Goal: Task Accomplishment & Management: Manage account settings

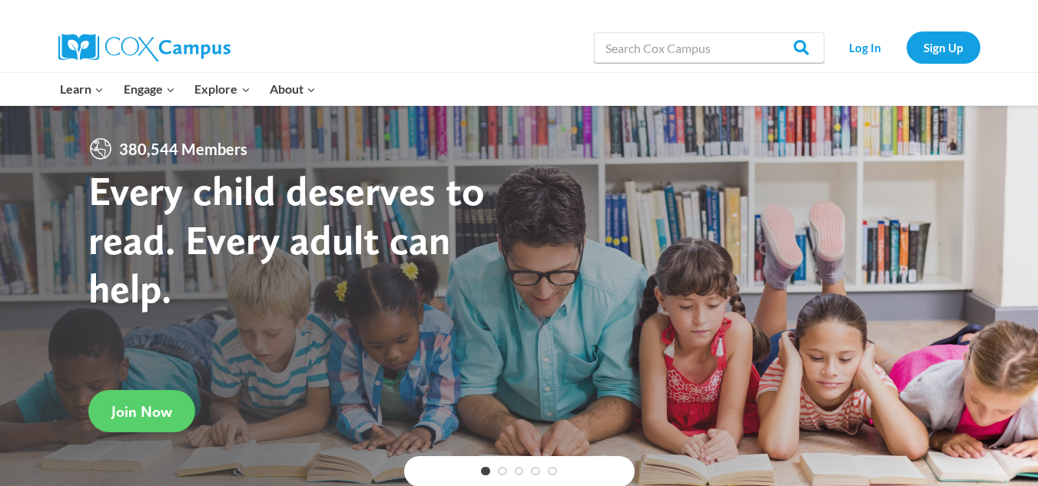
drag, startPoint x: 1049, startPoint y: 32, endPoint x: 1049, endPoint y: 6, distance: 26.1
click at [848, 30] on div "Log In Sign Up" at bounding box center [906, 47] width 148 height 49
click at [853, 45] on link "Log In" at bounding box center [865, 46] width 67 height 31
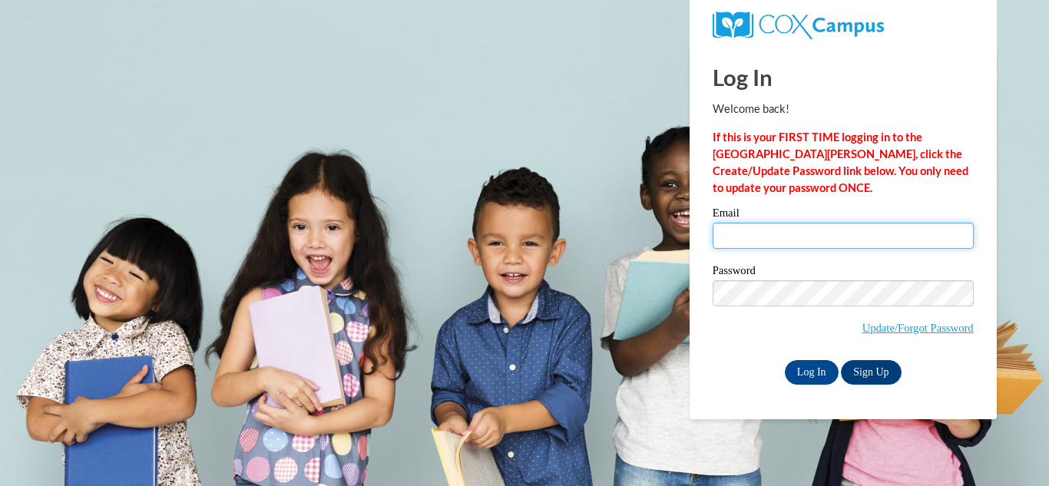
click at [826, 244] on input "Email" at bounding box center [843, 236] width 261 height 26
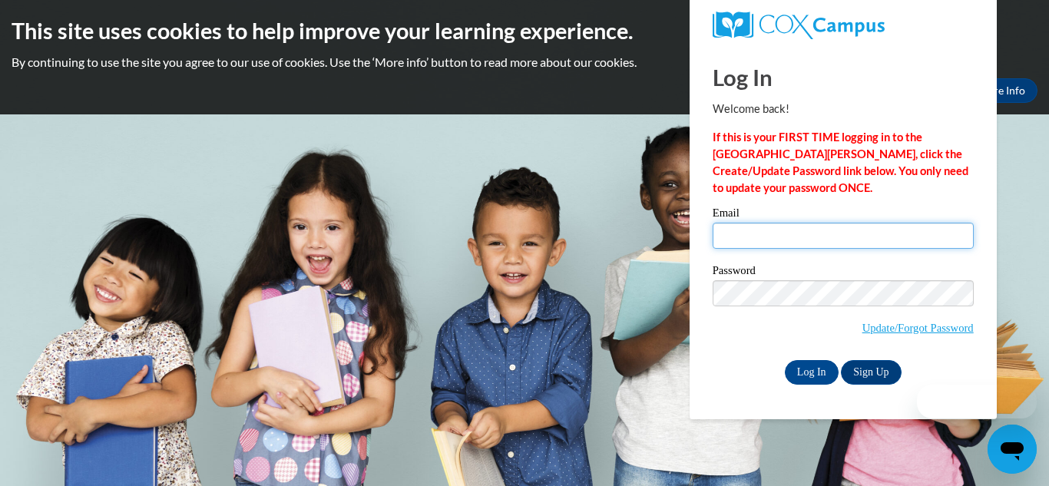
type input "[EMAIL_ADDRESS][DOMAIN_NAME]"
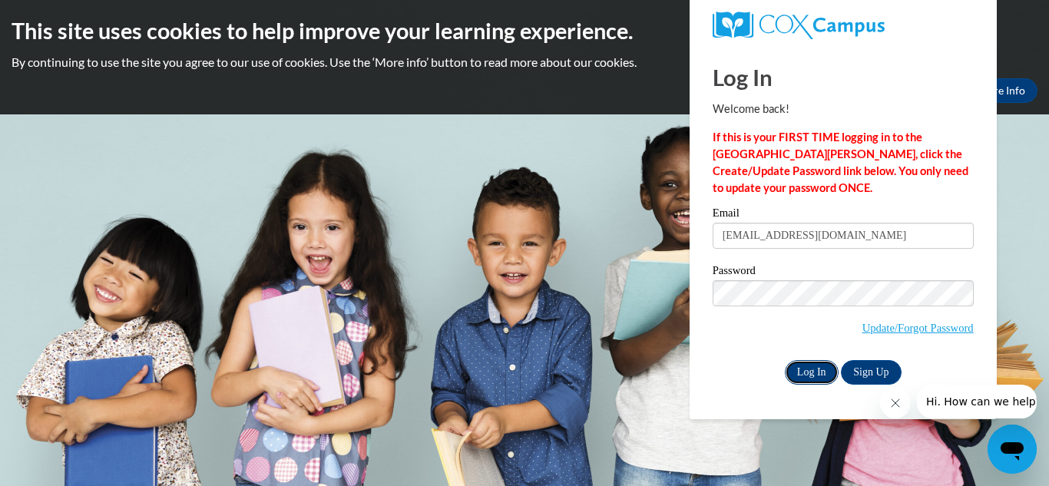
click at [813, 366] on input "Log In" at bounding box center [812, 372] width 54 height 25
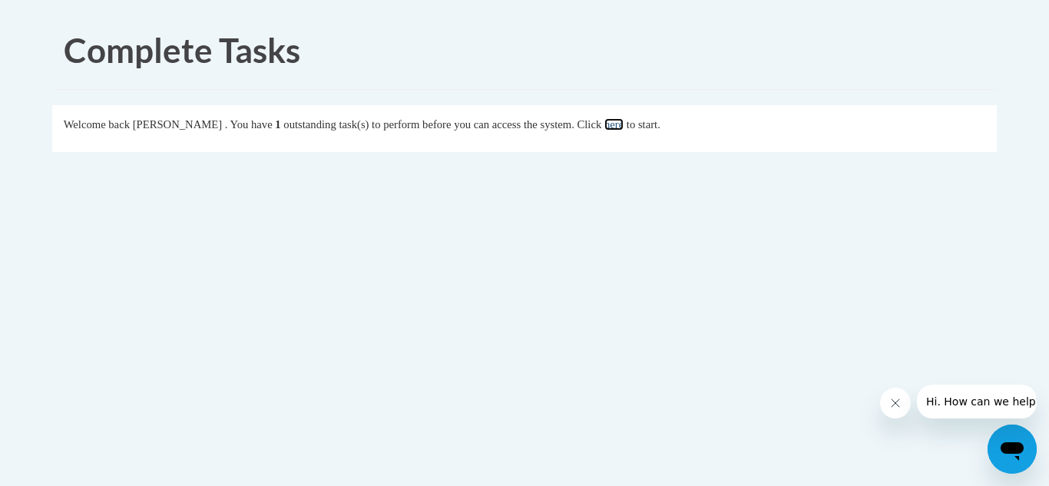
click at [624, 124] on link "here" at bounding box center [614, 124] width 19 height 12
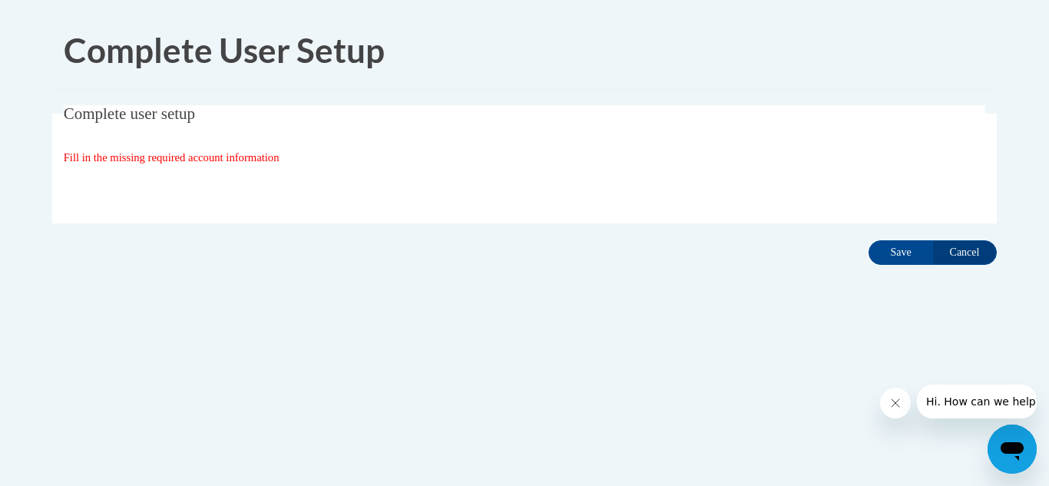
click at [356, 174] on div "Organization State and County | Estado y Condado de la organización Select Stat…" at bounding box center [525, 189] width 923 height 31
click at [912, 247] on input "Save" at bounding box center [901, 252] width 65 height 25
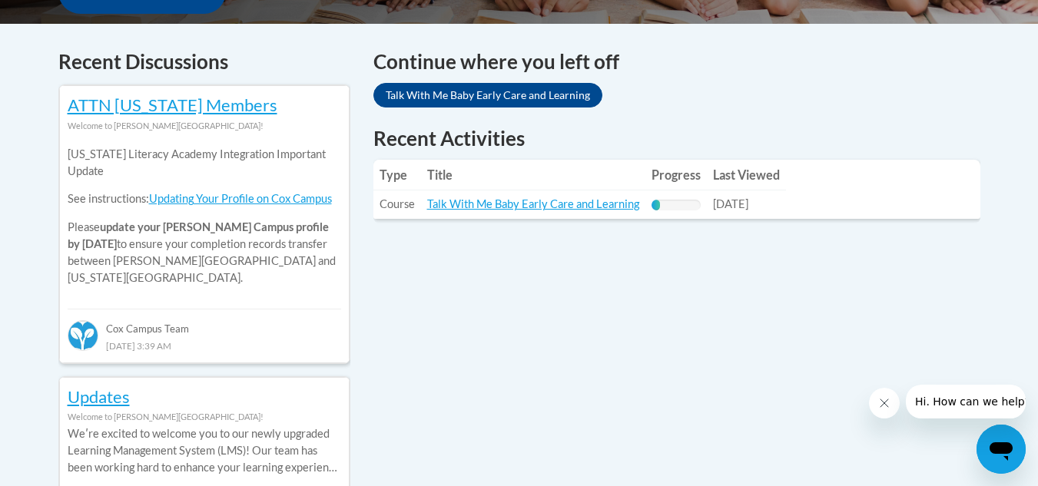
scroll to position [634, 0]
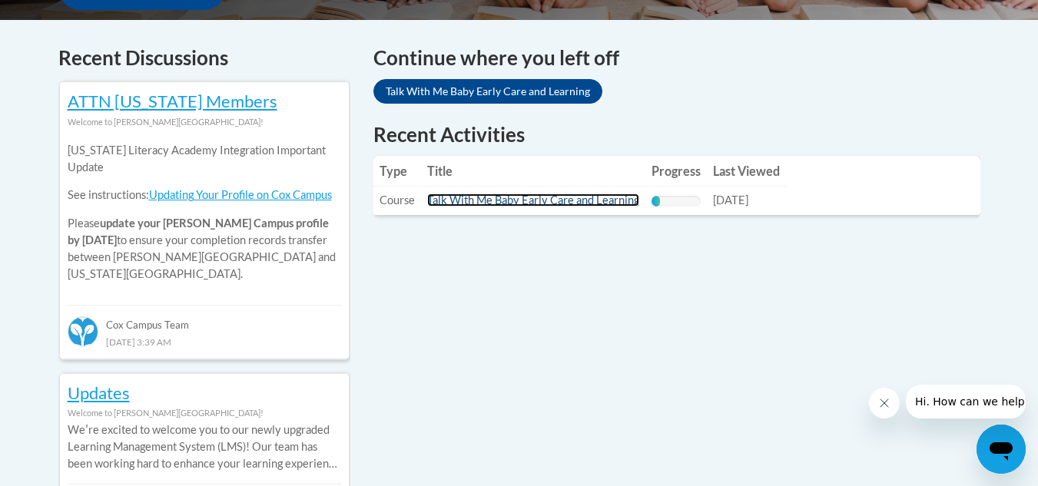
click at [548, 204] on link "Talk With Me Baby Early Care and Learning" at bounding box center [533, 200] width 212 height 13
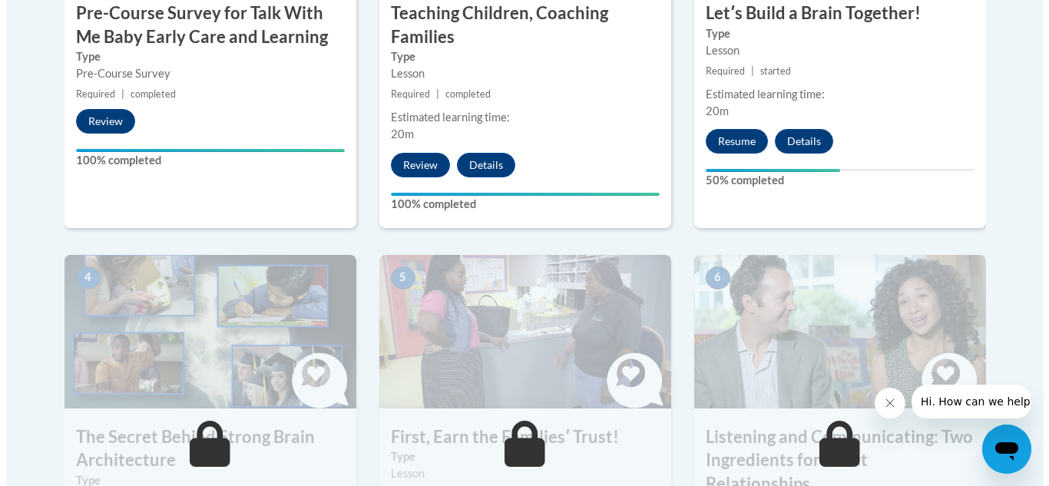
scroll to position [645, 0]
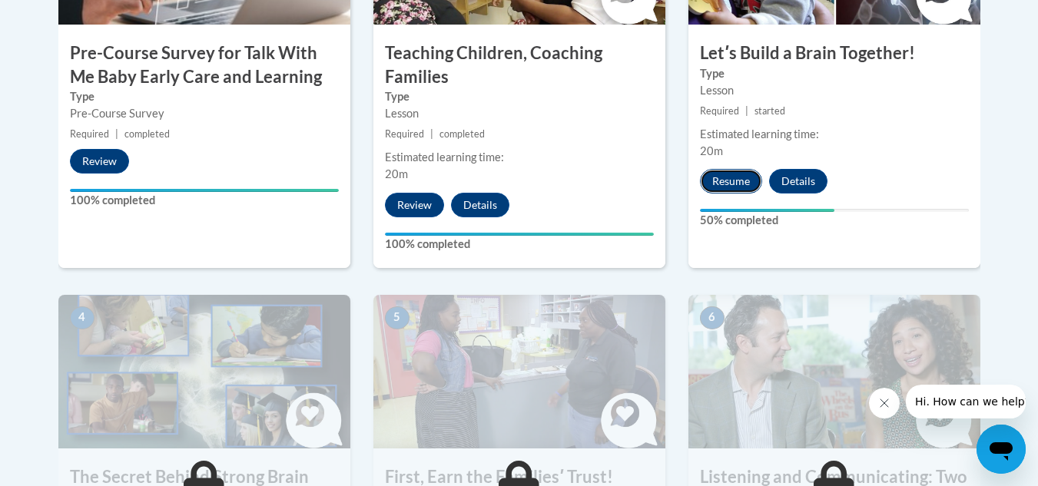
click at [733, 179] on button "Resume" at bounding box center [731, 181] width 62 height 25
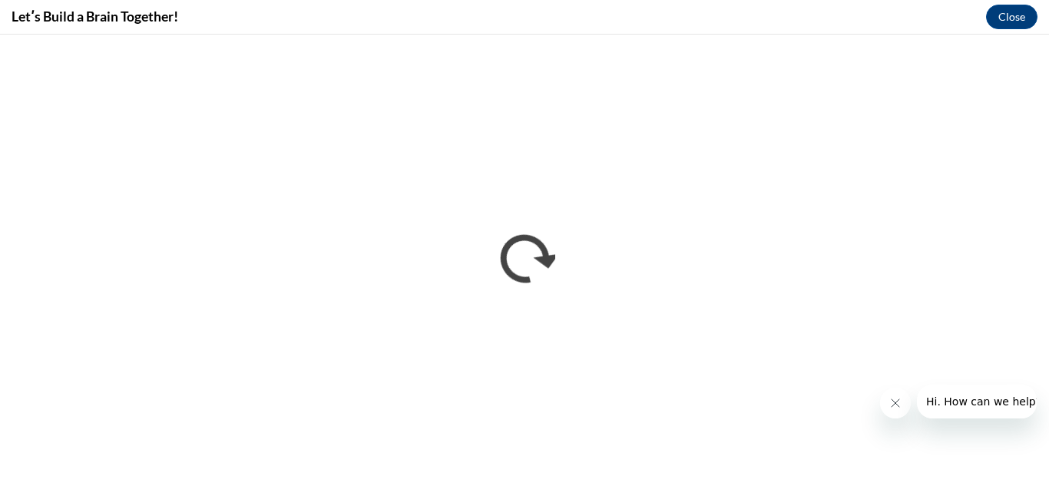
scroll to position [0, 0]
